Goal: Information Seeking & Learning: Learn about a topic

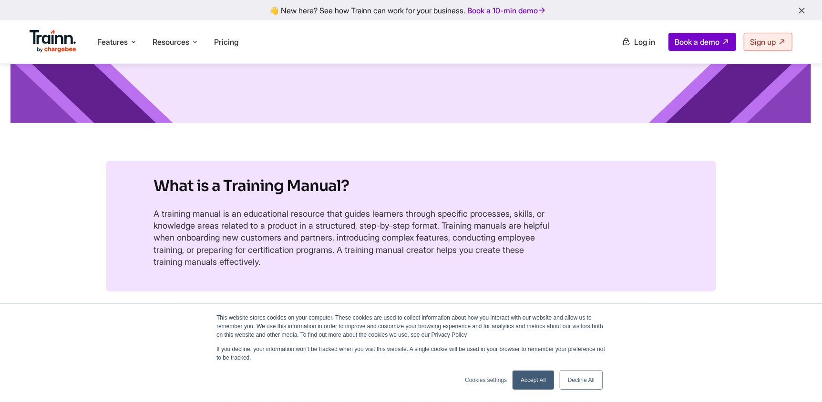
scroll to position [151, 0]
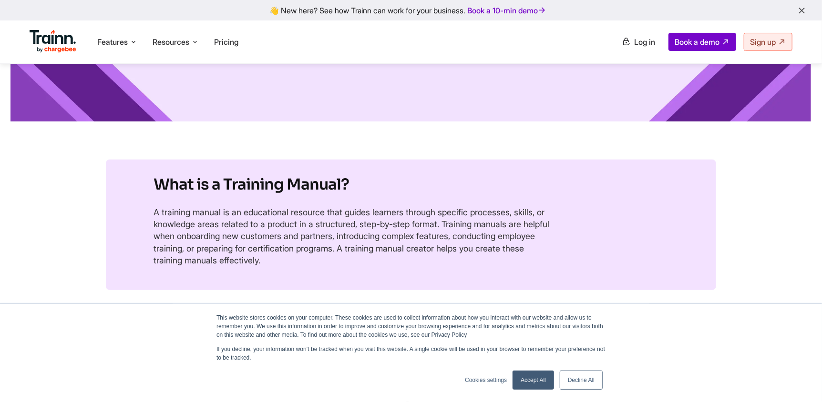
click at [570, 377] on link "Decline All" at bounding box center [581, 380] width 43 height 19
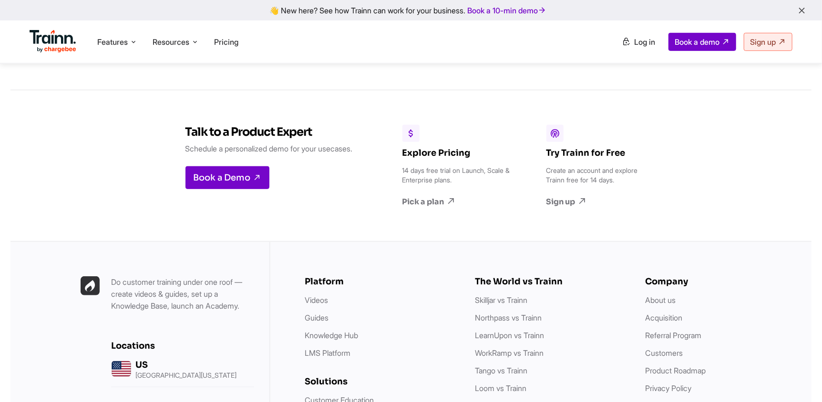
scroll to position [2477, 0]
click at [284, 139] on h3 "Talk to a Product Expert" at bounding box center [268, 132] width 167 height 14
click at [292, 155] on p "Schedule a personalized demo for your usecases." at bounding box center [268, 149] width 167 height 12
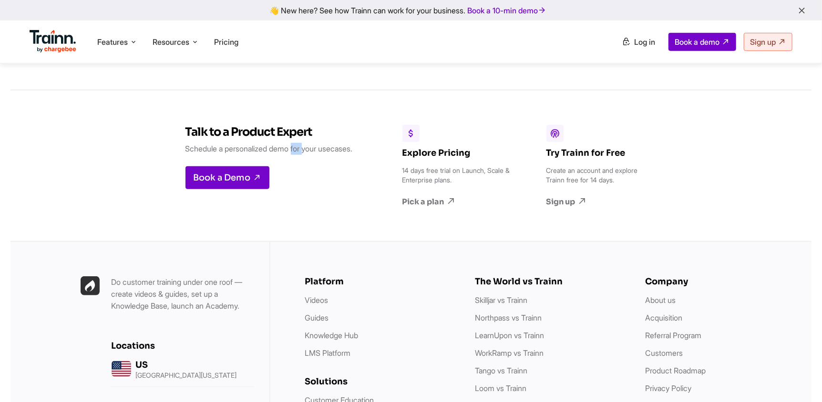
click at [292, 155] on p "Schedule a personalized demo for your usecases." at bounding box center [268, 149] width 167 height 12
click at [261, 139] on h3 "Talk to a Product Expert" at bounding box center [268, 132] width 167 height 14
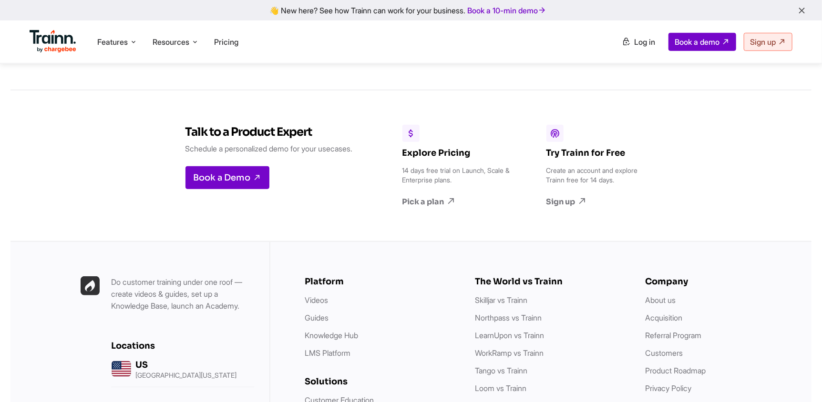
click at [424, 158] on h3 "Explore Pricing" at bounding box center [457, 153] width 110 height 10
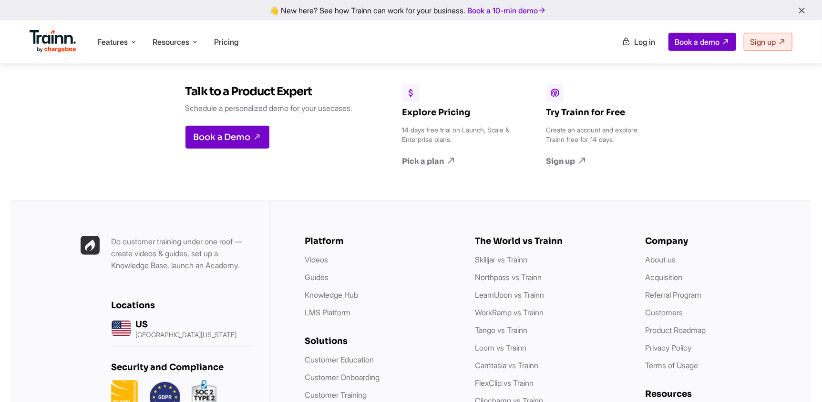
click at [568, 118] on h3 "Try Trainn for Free" at bounding box center [601, 112] width 110 height 10
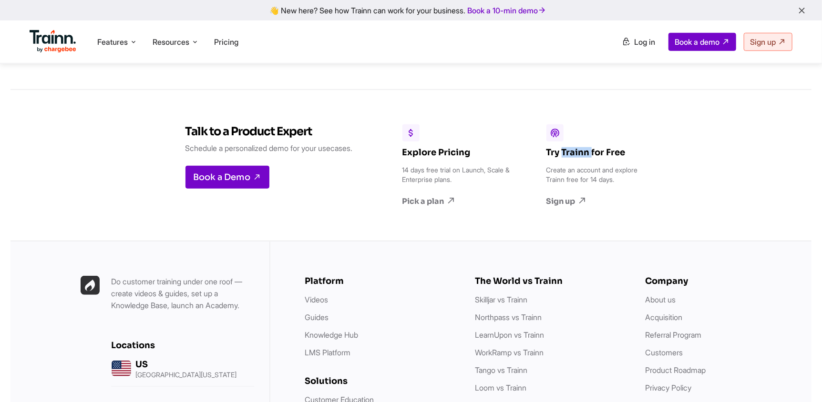
click at [568, 158] on h3 "Try Trainn for Free" at bounding box center [601, 152] width 110 height 10
click at [261, 139] on h3 "Talk to a Product Expert" at bounding box center [268, 131] width 167 height 14
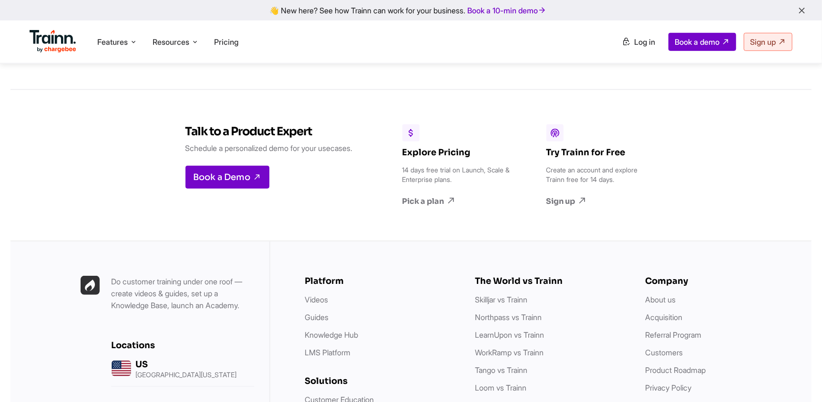
click at [193, 155] on p "Schedule a personalized demo for your usecases." at bounding box center [268, 149] width 167 height 12
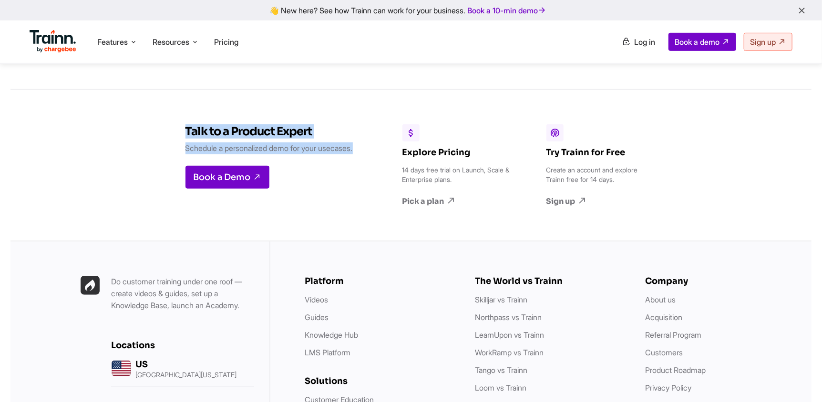
drag, startPoint x: 183, startPoint y: 164, endPoint x: 360, endPoint y: 183, distance: 177.9
click at [360, 183] on div "Talk to a Product Expert Schedule a personalized demo for your usecases. Book a…" at bounding box center [259, 165] width 217 height 151
drag, startPoint x: 408, startPoint y: 185, endPoint x: 474, endPoint y: 210, distance: 70.8
click at [474, 207] on div "Explore Pricing 14 days free trial on Launch, Scale & Enterprise plans. Pick a …" at bounding box center [457, 166] width 110 height 82
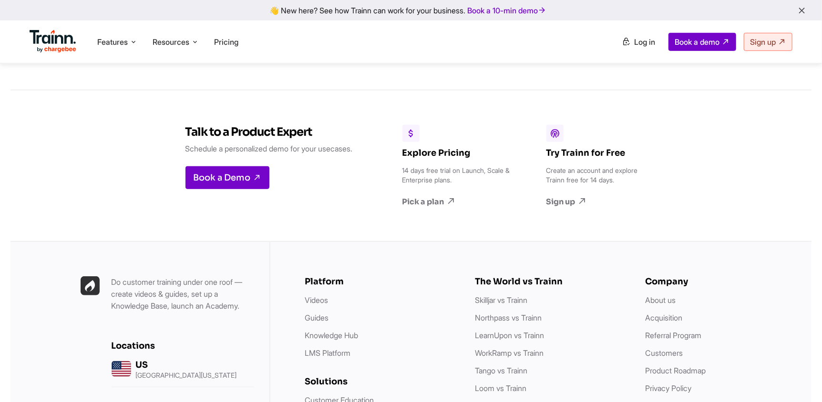
scroll to position [2477, 0]
drag, startPoint x: 554, startPoint y: 185, endPoint x: 632, endPoint y: 210, distance: 82.4
click at [632, 207] on div "Try Trainn for Free Create an account and explore Trainn free for 14 days. Sign…" at bounding box center [601, 166] width 110 height 82
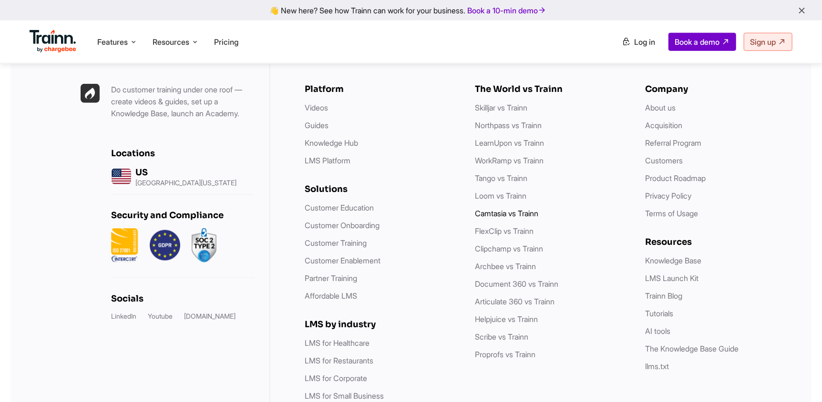
scroll to position [2737, 0]
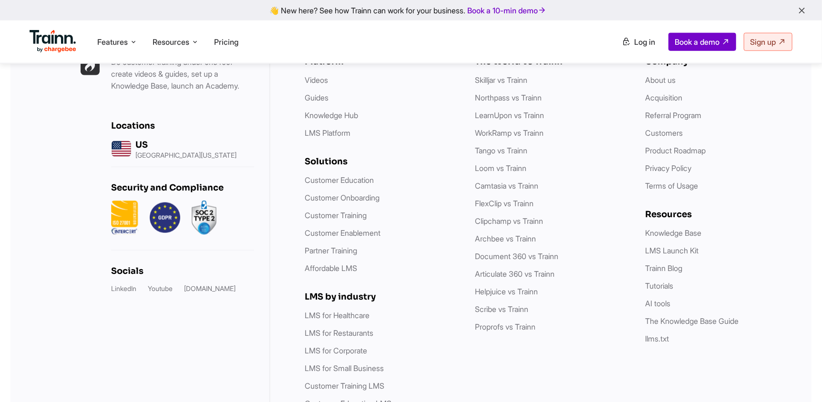
click at [209, 193] on div "Security and Compliance" at bounding box center [182, 188] width 143 height 10
click at [169, 92] on p "Do customer training under one roof — create videos & guides, set up a Knowledg…" at bounding box center [182, 74] width 143 height 36
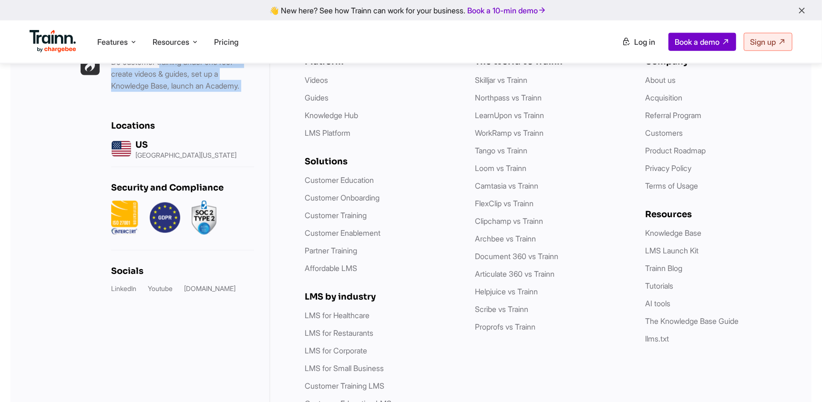
click at [169, 92] on p "Do customer training under one roof — create videos & guides, set up a Knowledg…" at bounding box center [182, 74] width 143 height 36
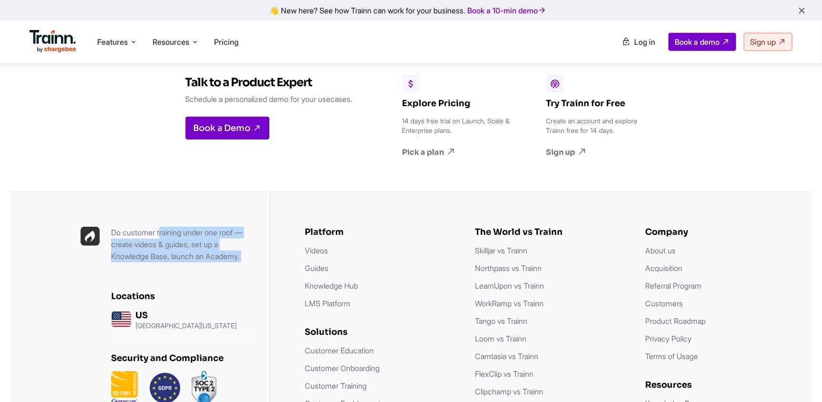
scroll to position [2566, 0]
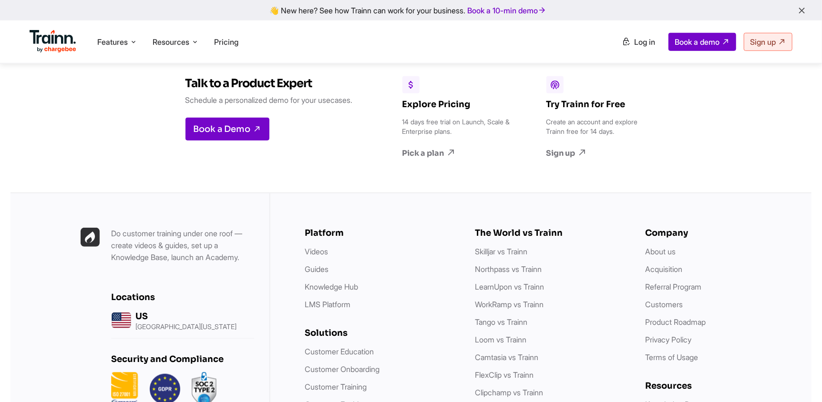
click at [421, 110] on h3 "Explore Pricing" at bounding box center [457, 104] width 110 height 10
click at [571, 110] on h3 "Try Trainn for Free" at bounding box center [601, 105] width 110 height 10
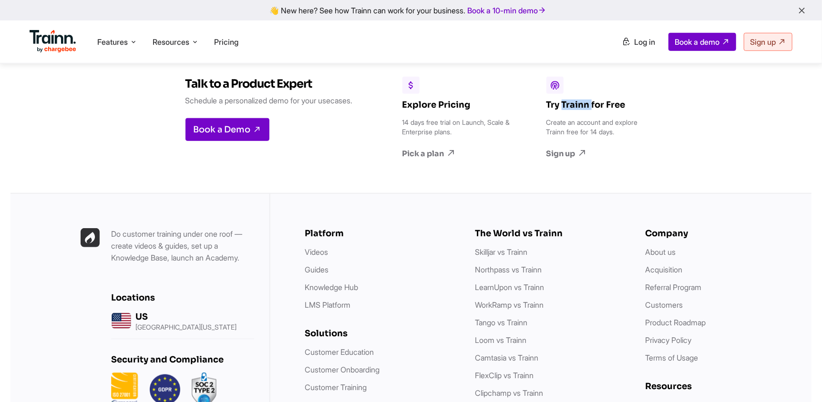
click at [571, 110] on h3 "Try Trainn for Free" at bounding box center [601, 105] width 110 height 10
